Goal: Navigation & Orientation: Go to known website

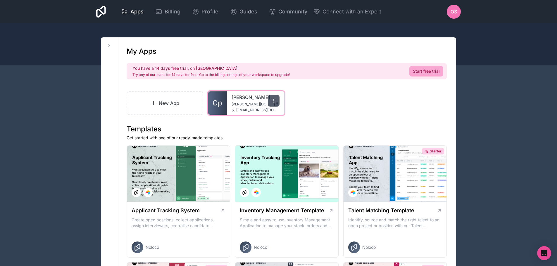
click at [272, 98] on div at bounding box center [274, 101] width 12 height 12
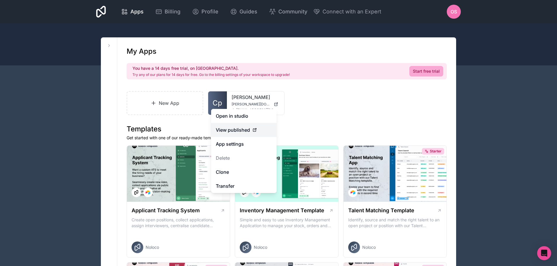
click at [247, 131] on span "View published" at bounding box center [233, 130] width 34 height 7
click at [227, 131] on span "View published" at bounding box center [233, 130] width 34 height 7
click at [253, 129] on icon at bounding box center [254, 130] width 3 height 3
click at [235, 120] on link "Open in studio" at bounding box center [243, 116] width 65 height 14
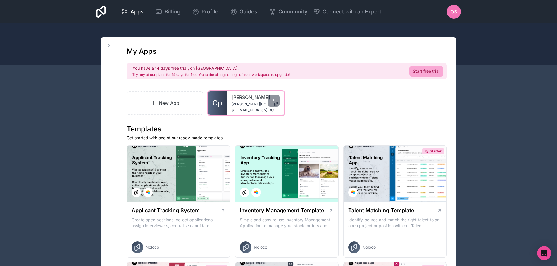
click at [231, 105] on span "[PERSON_NAME][DOMAIN_NAME]" at bounding box center [251, 104] width 40 height 5
click at [278, 98] on div at bounding box center [274, 101] width 12 height 12
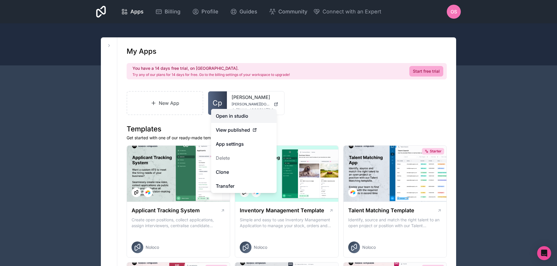
click at [245, 116] on link "Open in studio" at bounding box center [243, 116] width 65 height 14
